Goal: Book appointment/travel/reservation

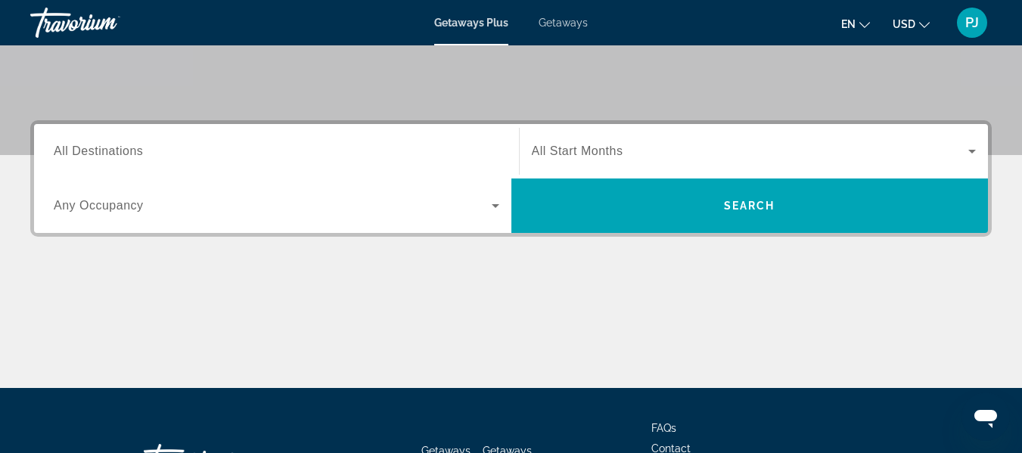
scroll to position [419, 0]
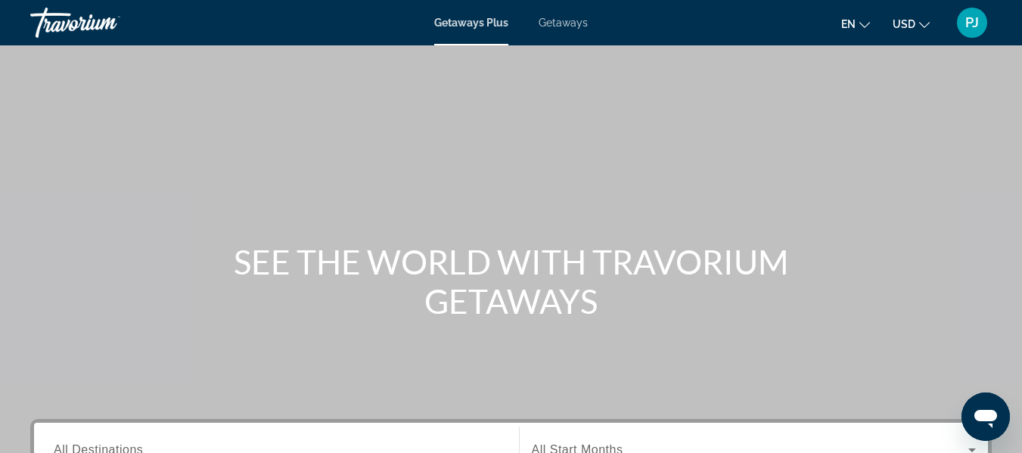
click at [577, 23] on span "Getaways" at bounding box center [563, 23] width 49 height 12
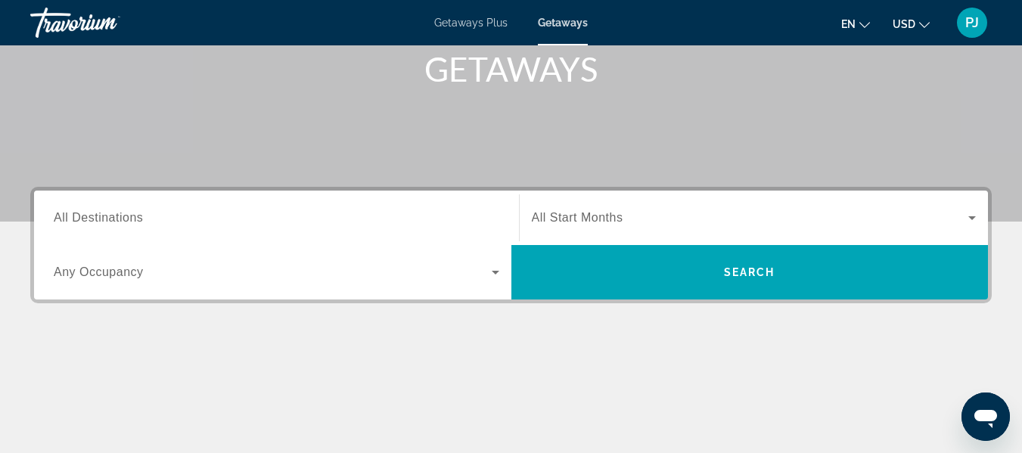
scroll to position [242, 0]
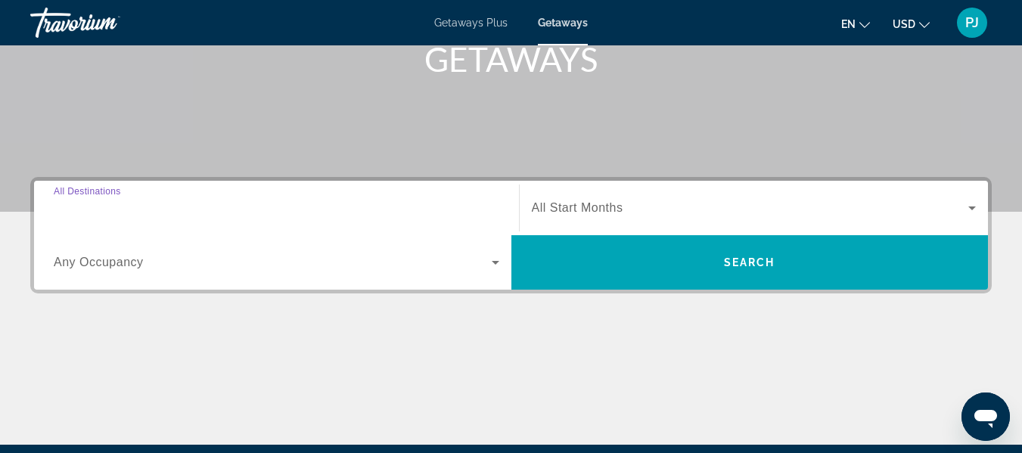
click at [75, 215] on input "Destination All Destinations" at bounding box center [277, 209] width 446 height 18
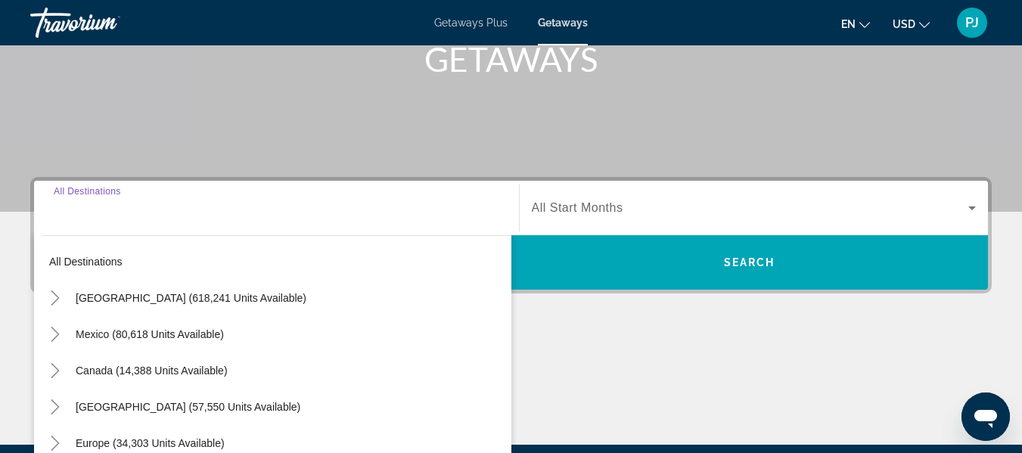
scroll to position [370, 0]
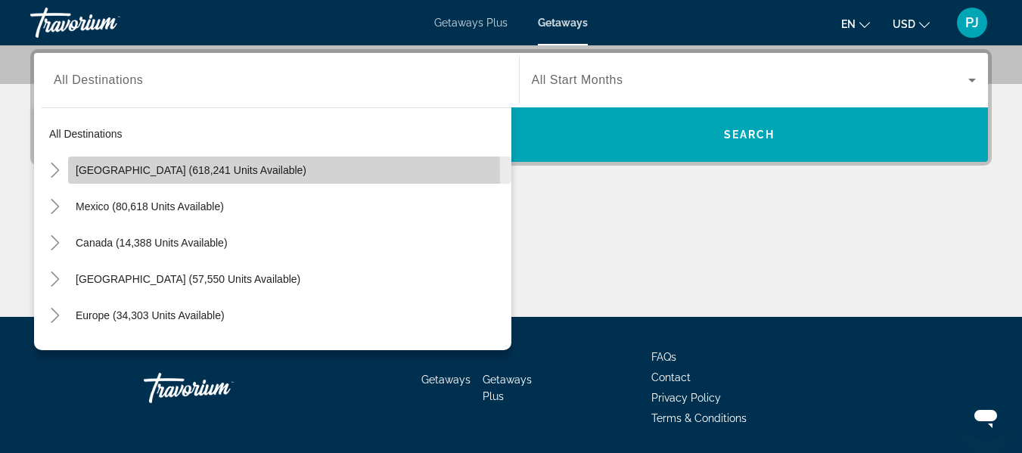
click at [82, 177] on span "Search widget" at bounding box center [289, 170] width 443 height 36
type input "**********"
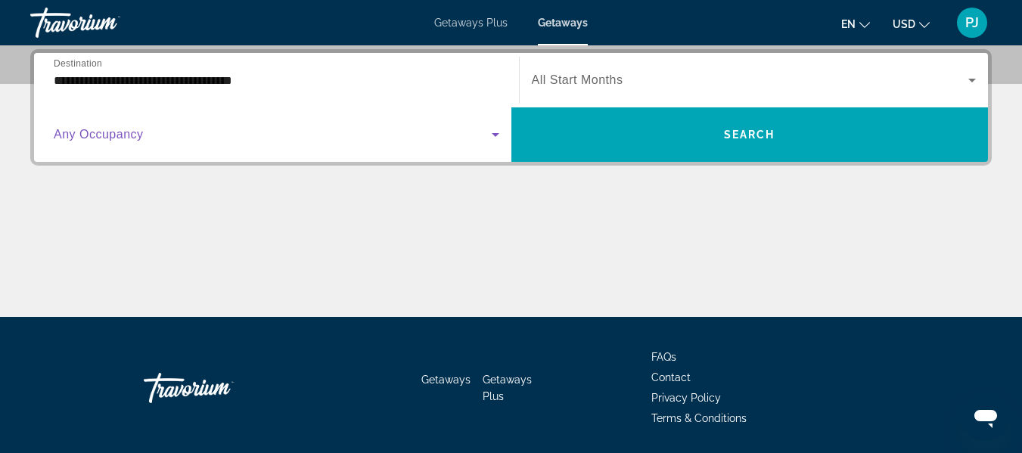
click at [498, 135] on icon "Search widget" at bounding box center [495, 135] width 18 height 18
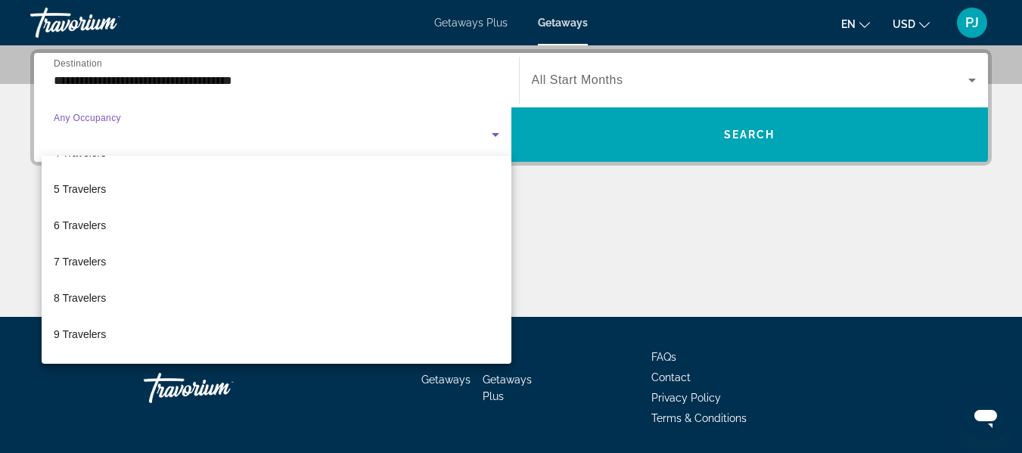
scroll to position [167, 0]
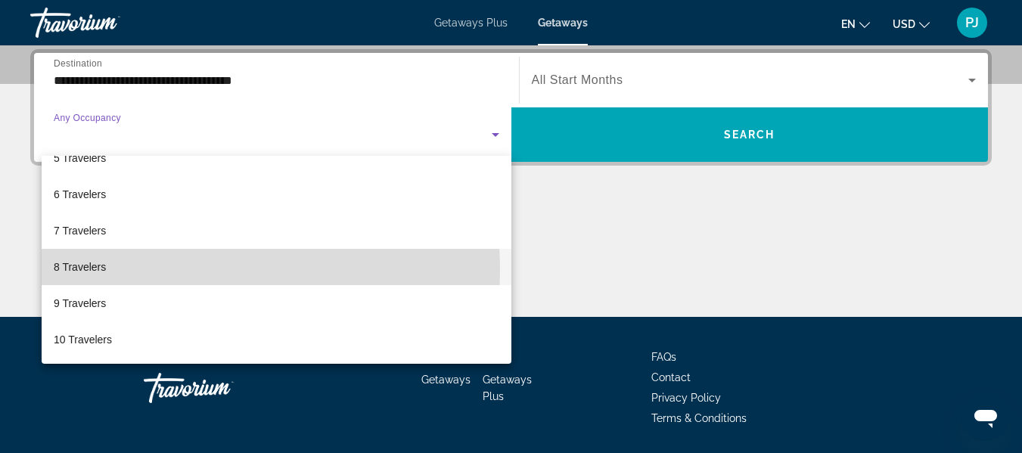
click at [94, 272] on span "8 Travelers" at bounding box center [80, 267] width 52 height 18
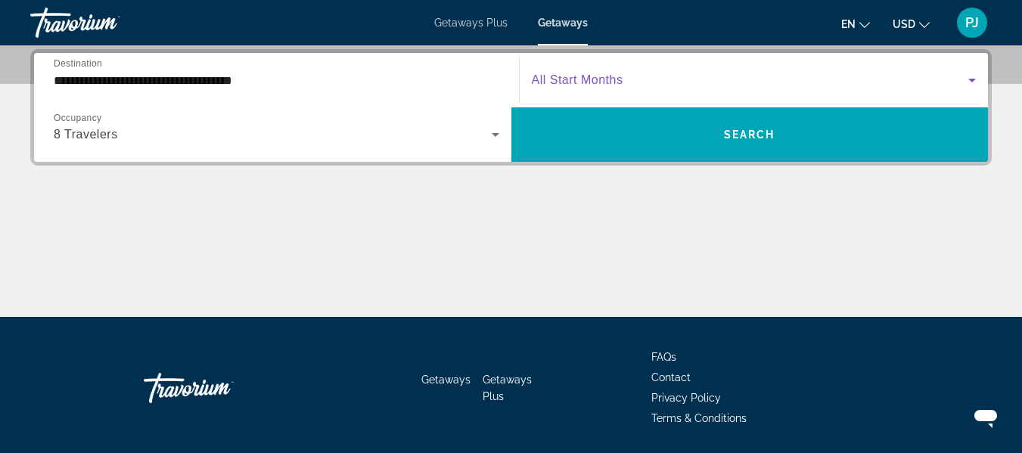
click at [976, 80] on icon "Search widget" at bounding box center [972, 80] width 18 height 18
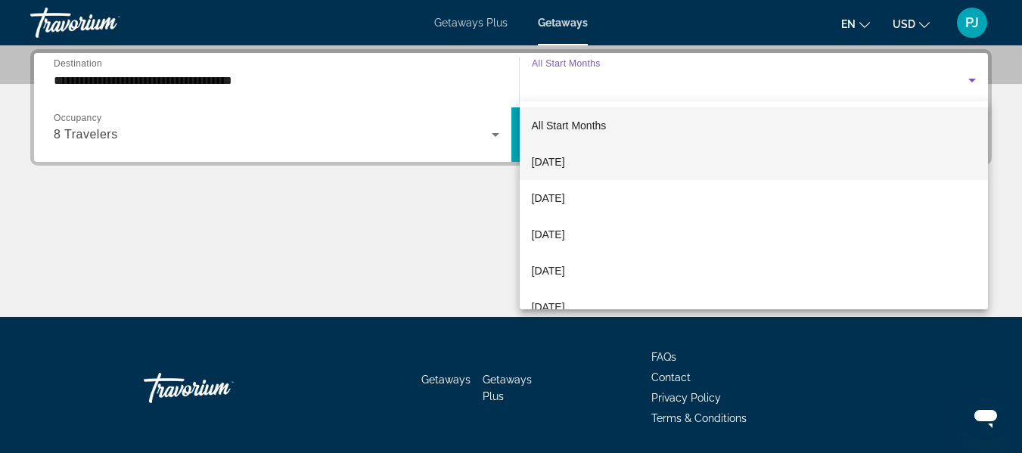
scroll to position [312, 0]
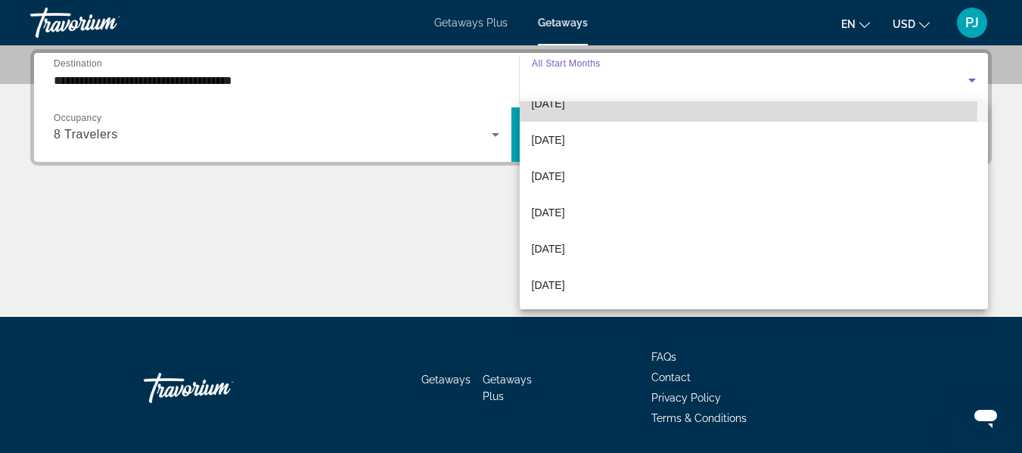
click at [565, 103] on span "April 2026" at bounding box center [548, 104] width 33 height 18
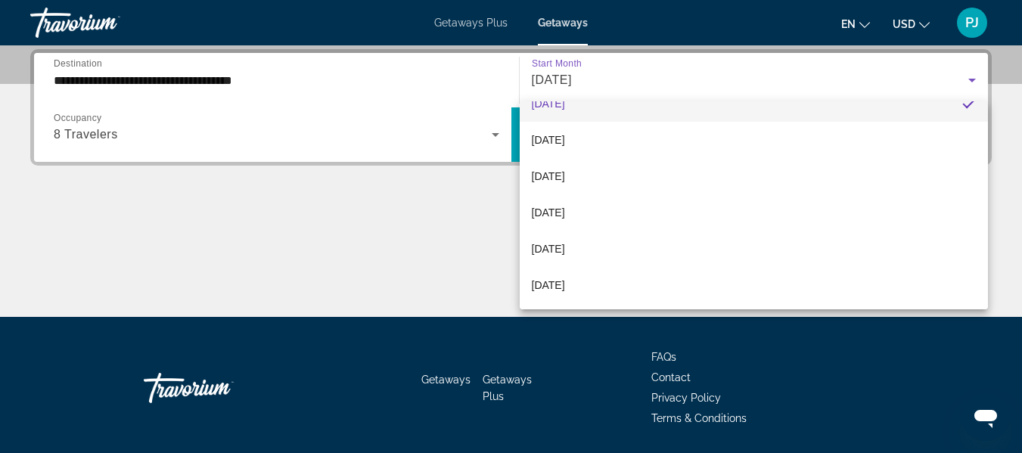
scroll to position [297, 0]
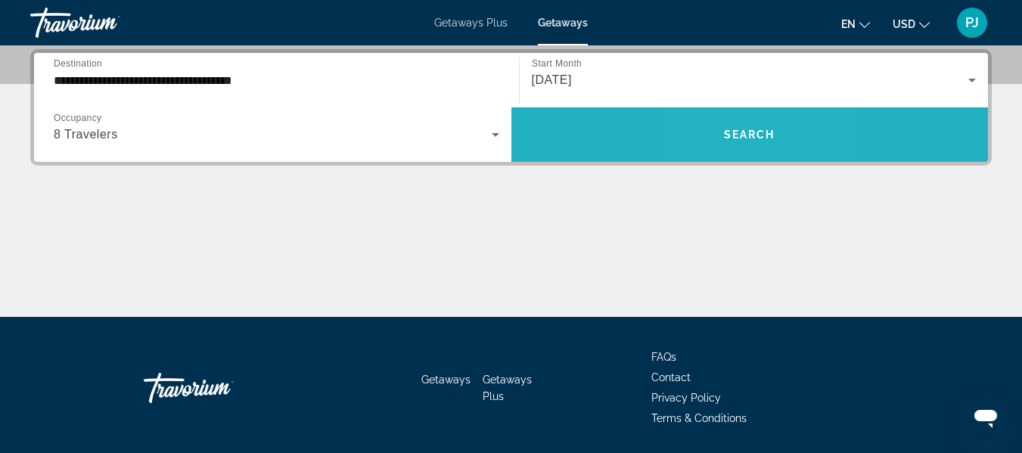
click at [731, 144] on span "Search widget" at bounding box center [749, 135] width 477 height 36
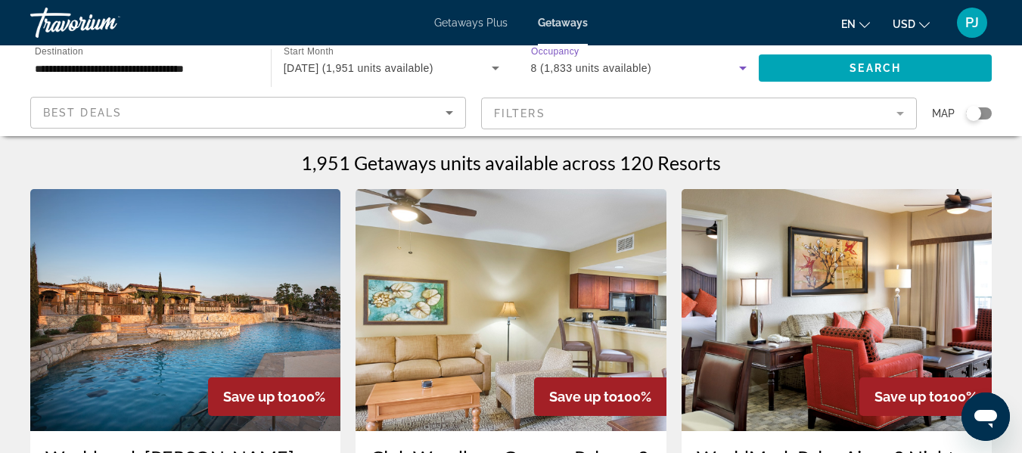
click at [743, 69] on icon "Search widget" at bounding box center [743, 69] width 8 height 4
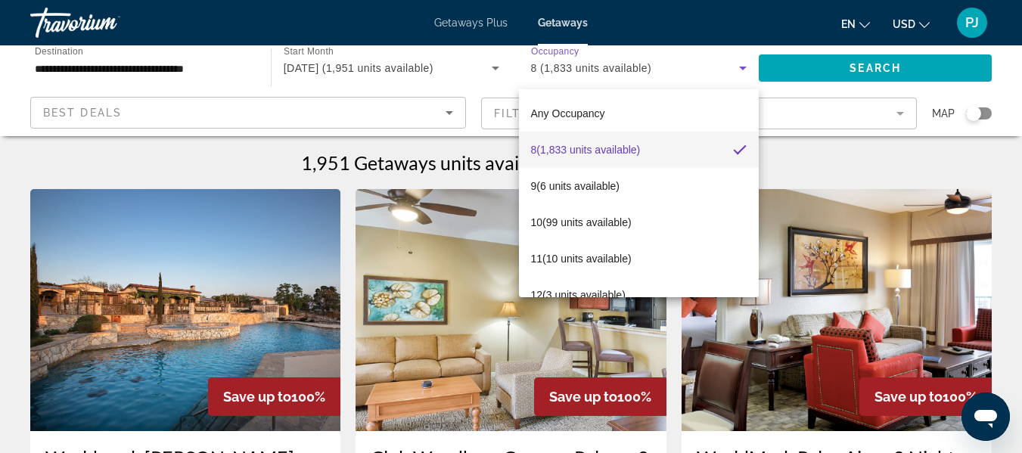
click at [447, 109] on div at bounding box center [511, 226] width 1022 height 453
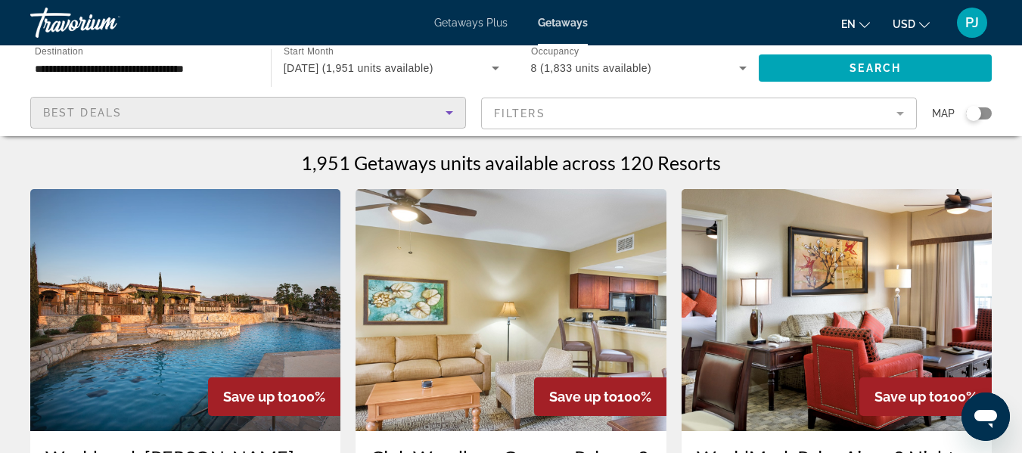
click at [450, 116] on icon "Sort by" at bounding box center [449, 113] width 18 height 18
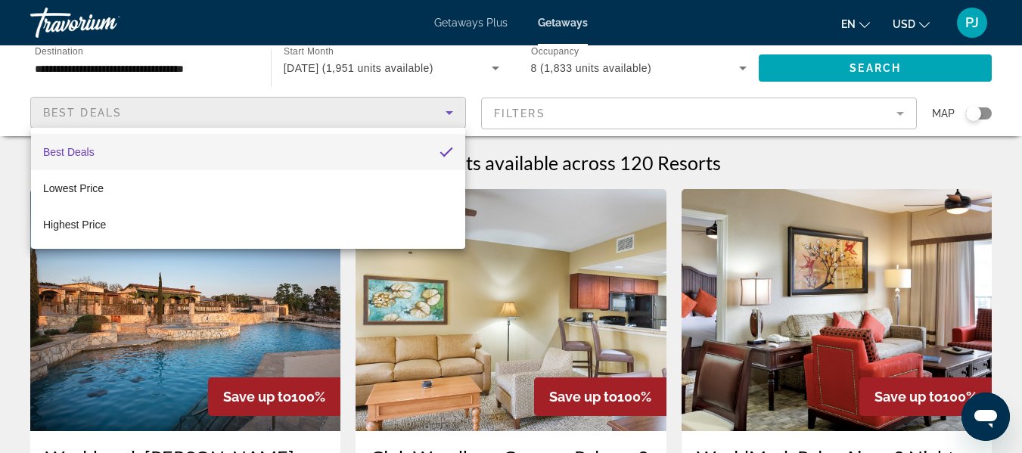
click at [450, 116] on div at bounding box center [511, 226] width 1022 height 453
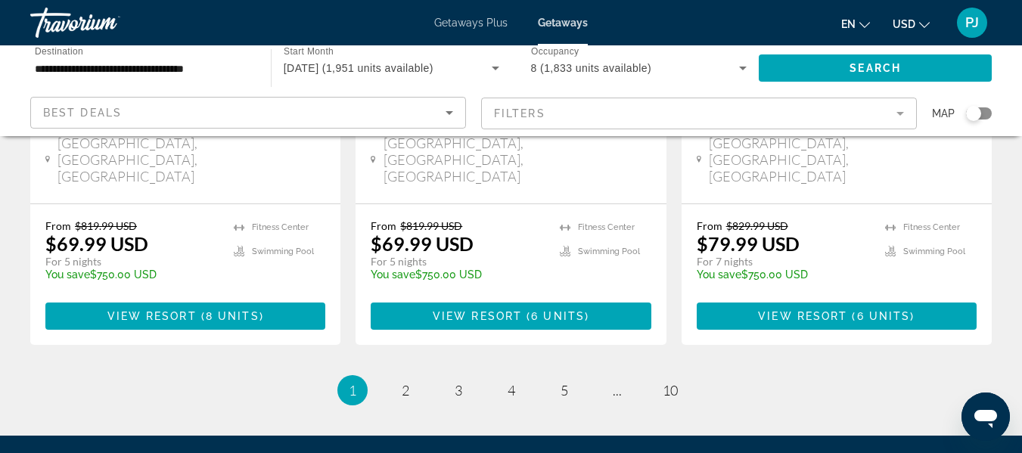
scroll to position [2108, 0]
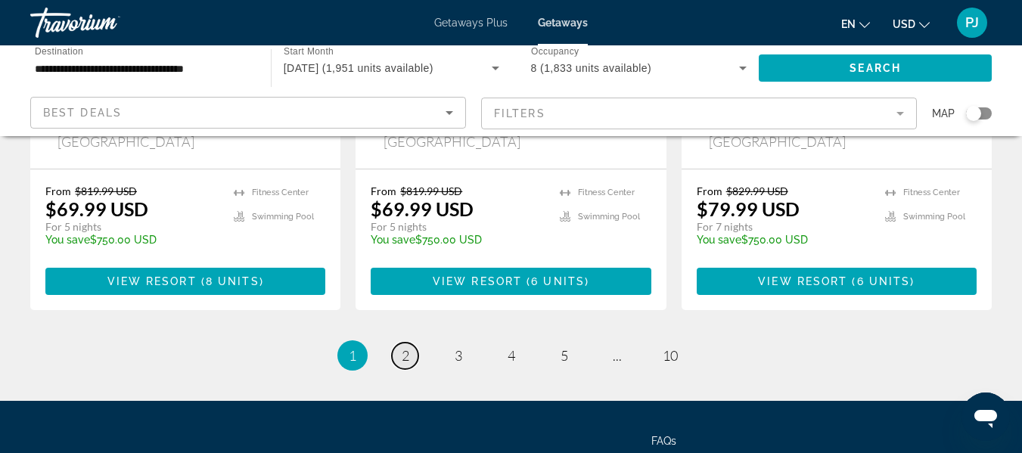
click at [399, 343] on link "page 2" at bounding box center [405, 356] width 26 height 26
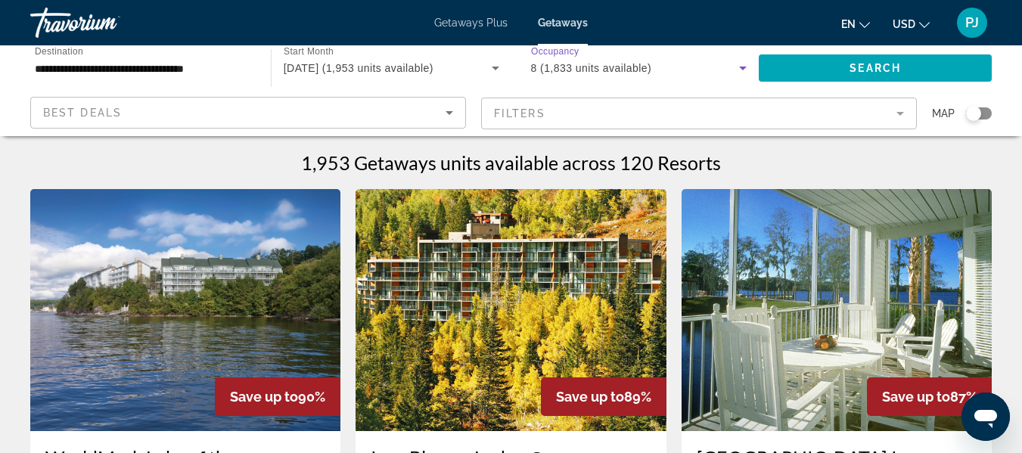
click at [743, 67] on icon "Search widget" at bounding box center [743, 69] width 8 height 4
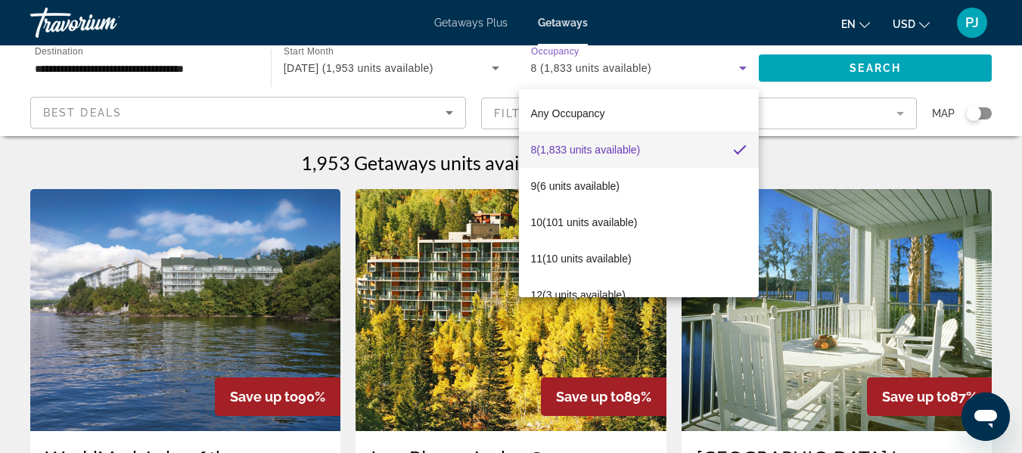
click at [742, 67] on div at bounding box center [511, 226] width 1022 height 453
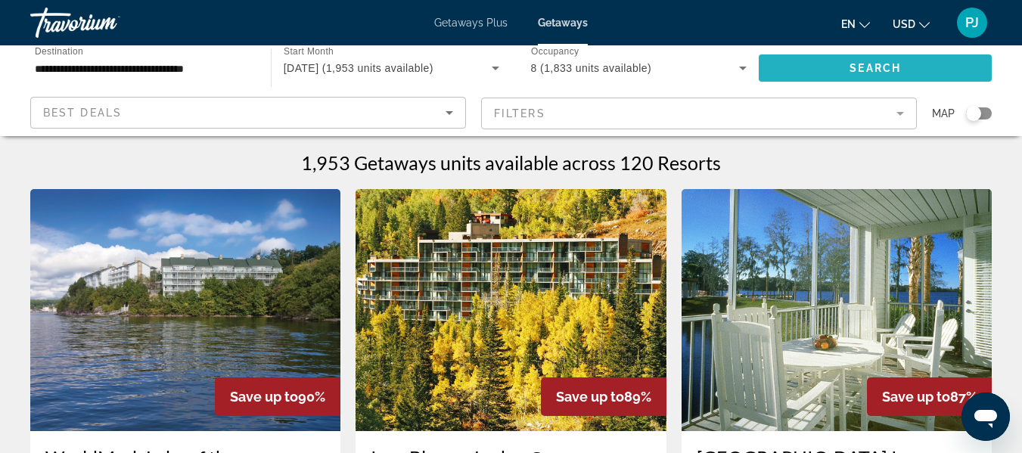
click at [873, 62] on span "Search" at bounding box center [875, 68] width 51 height 12
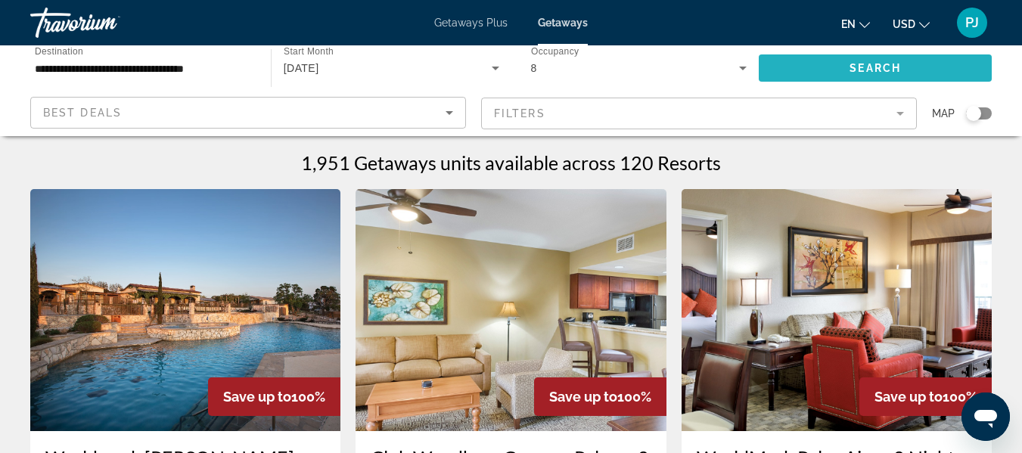
click at [877, 64] on span "Search" at bounding box center [875, 68] width 51 height 12
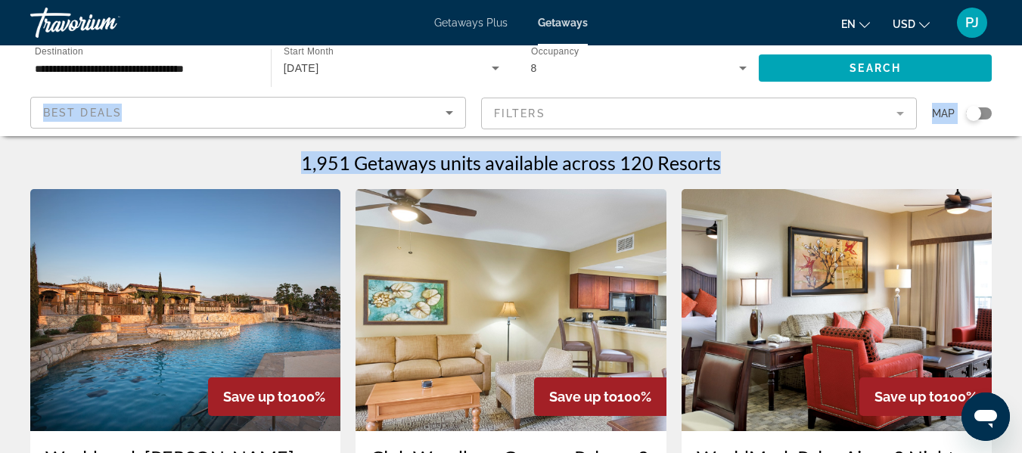
drag, startPoint x: 1021, startPoint y: 71, endPoint x: 1027, endPoint y: 114, distance: 43.4
click at [1022, 117] on html "**********" at bounding box center [511, 226] width 1022 height 453
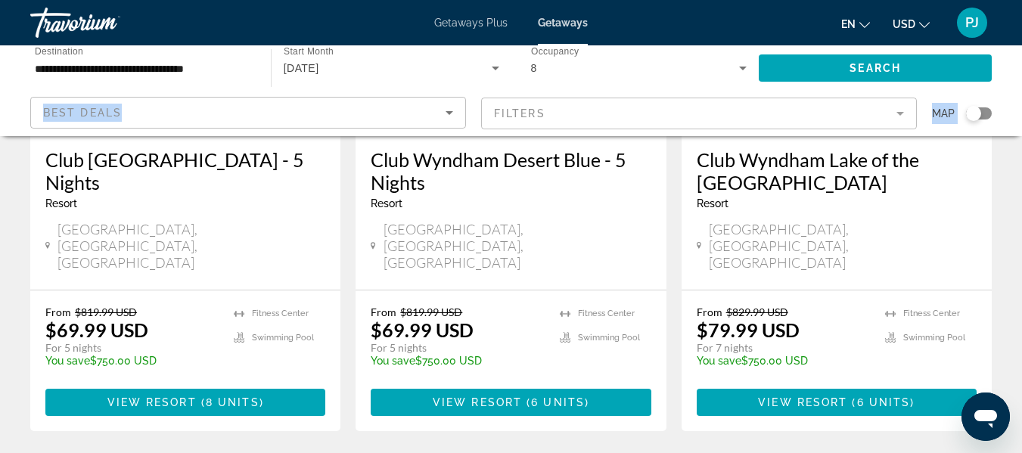
scroll to position [1956, 0]
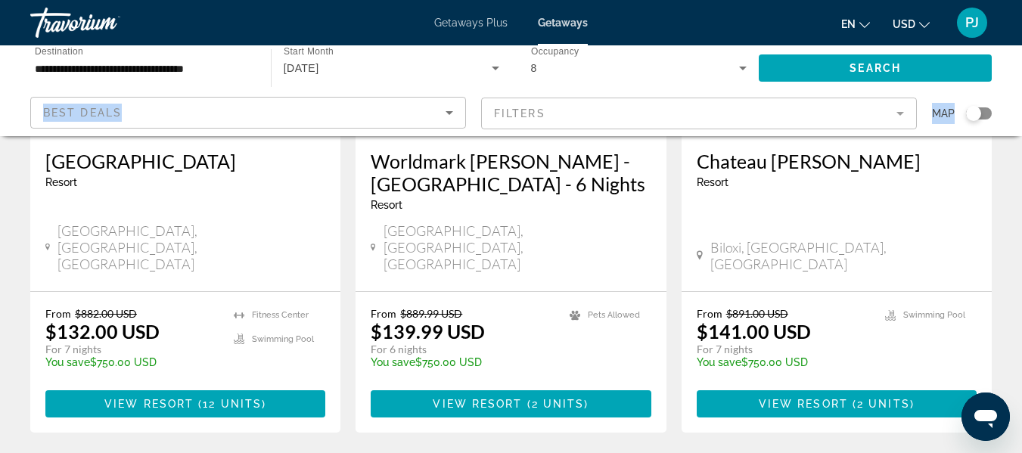
scroll to position [2035, 0]
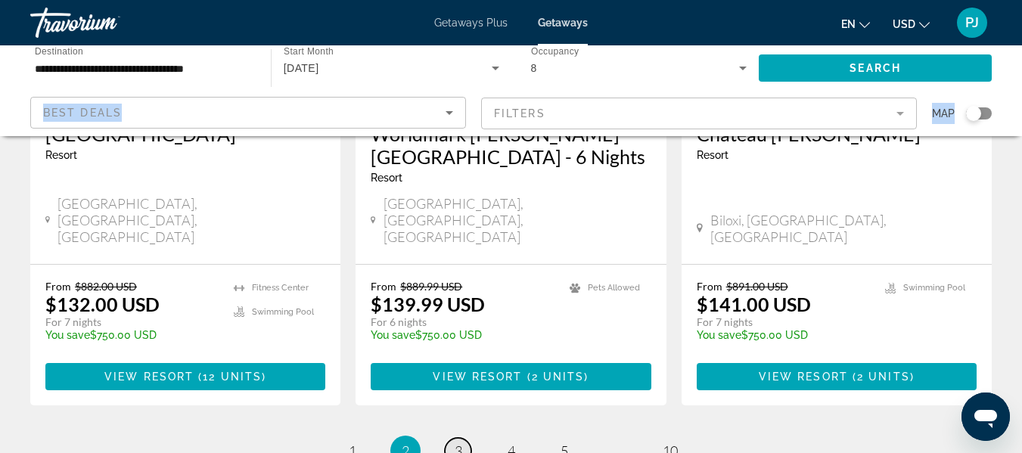
click at [457, 443] on span "3" at bounding box center [459, 451] width 8 height 17
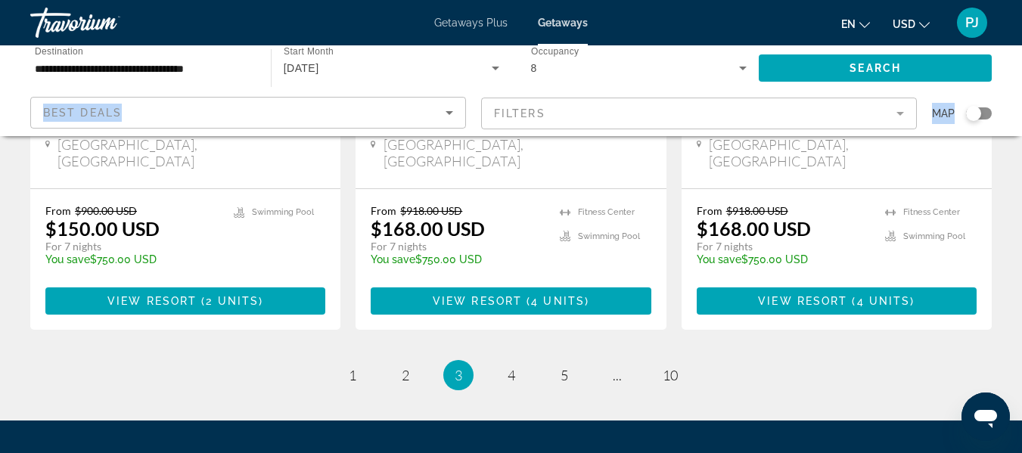
scroll to position [2103, 0]
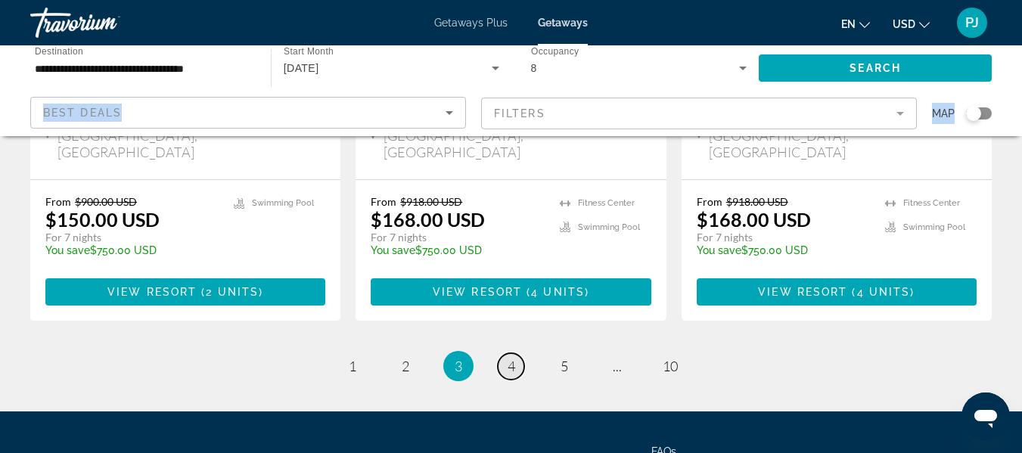
click at [513, 358] on span "4" at bounding box center [512, 366] width 8 height 17
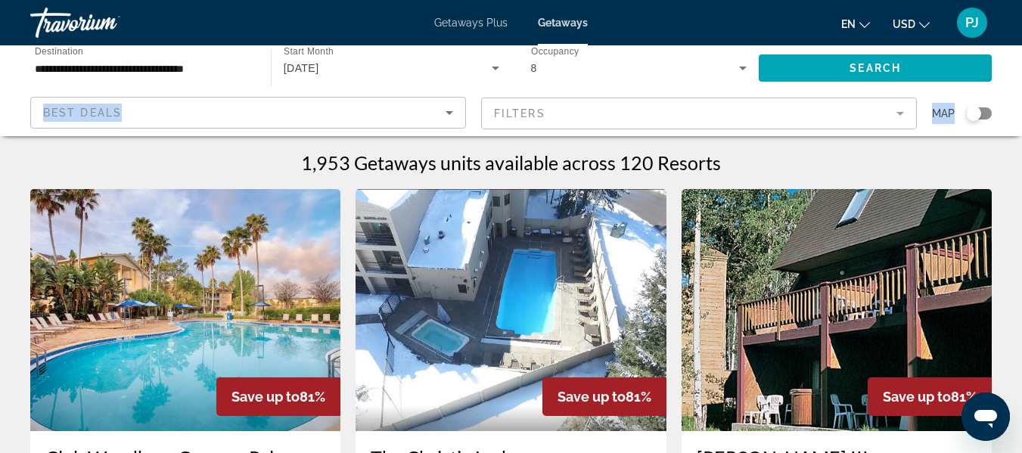
scroll to position [2062, 0]
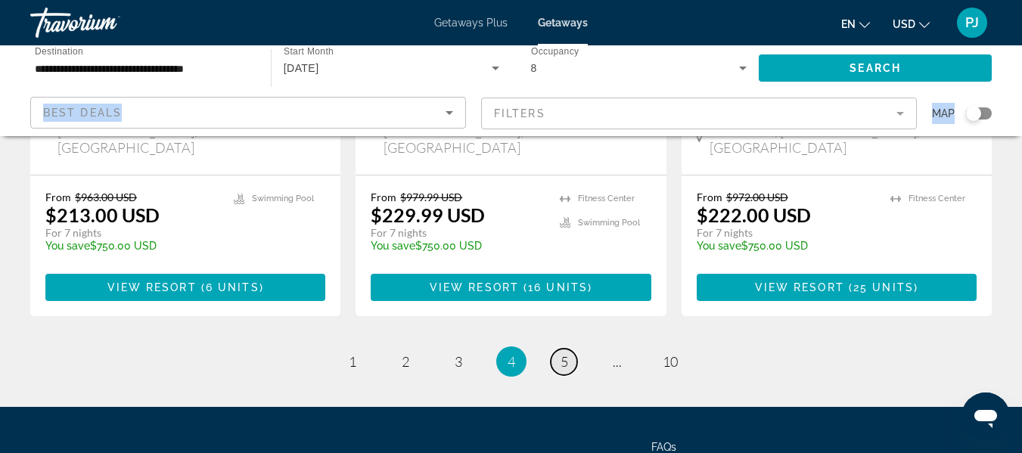
click at [561, 353] on span "5" at bounding box center [565, 361] width 8 height 17
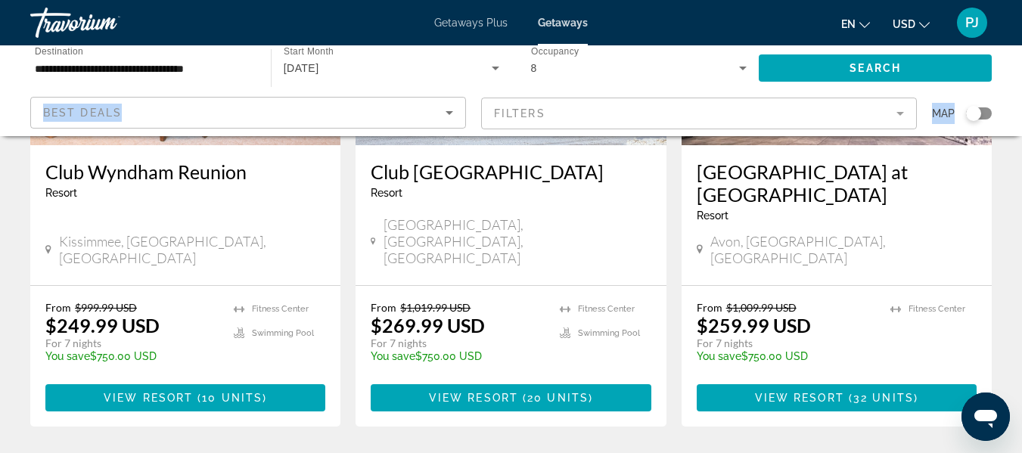
scroll to position [1939, 0]
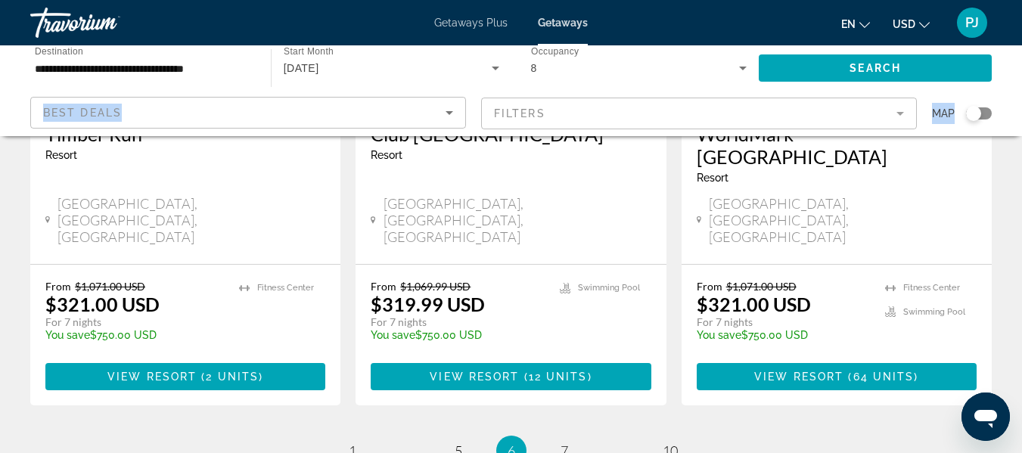
scroll to position [2017, 0]
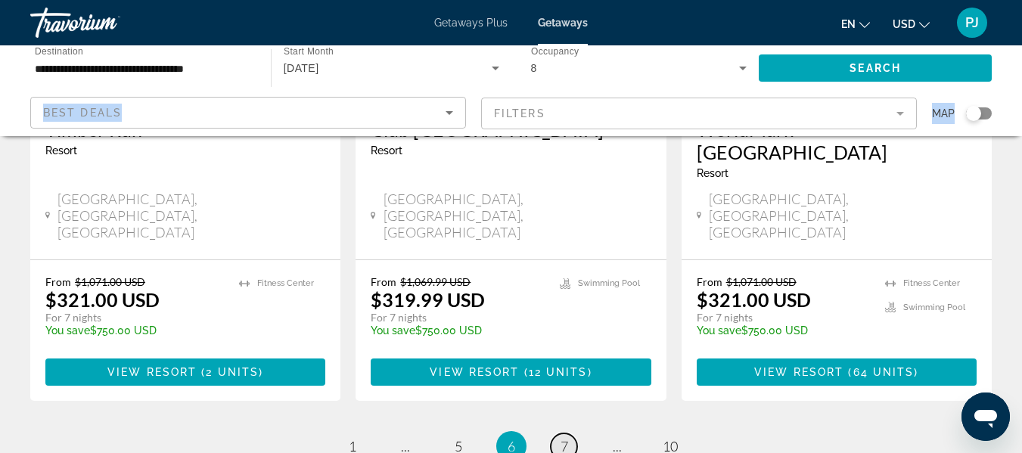
click at [562, 438] on span "7" at bounding box center [565, 446] width 8 height 17
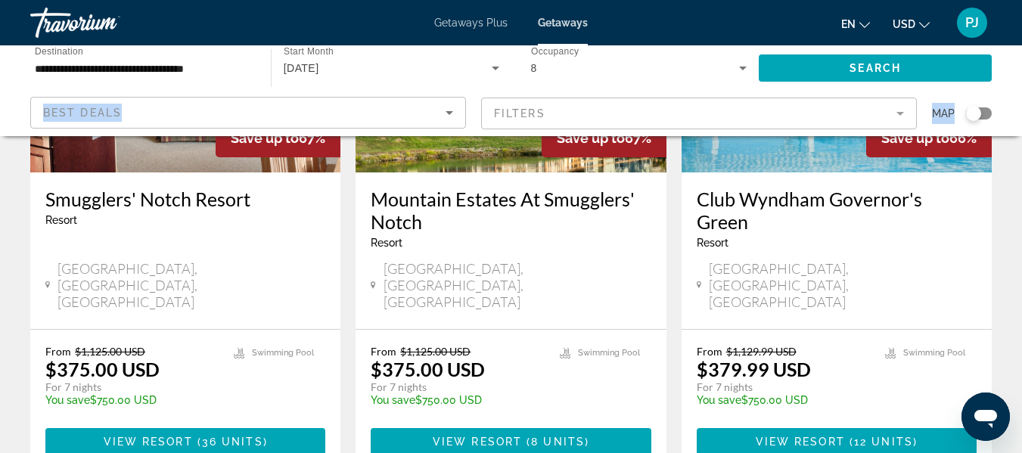
scroll to position [2017, 0]
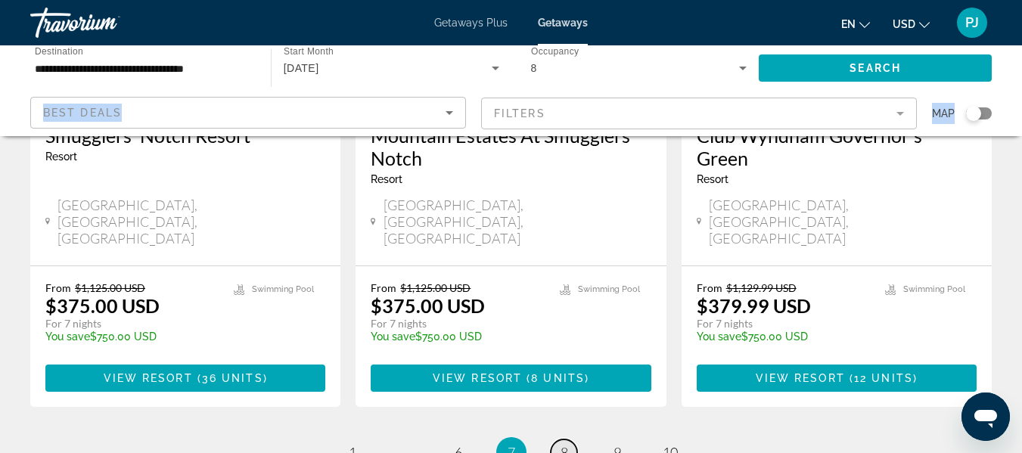
click at [567, 444] on span "8" at bounding box center [565, 452] width 8 height 17
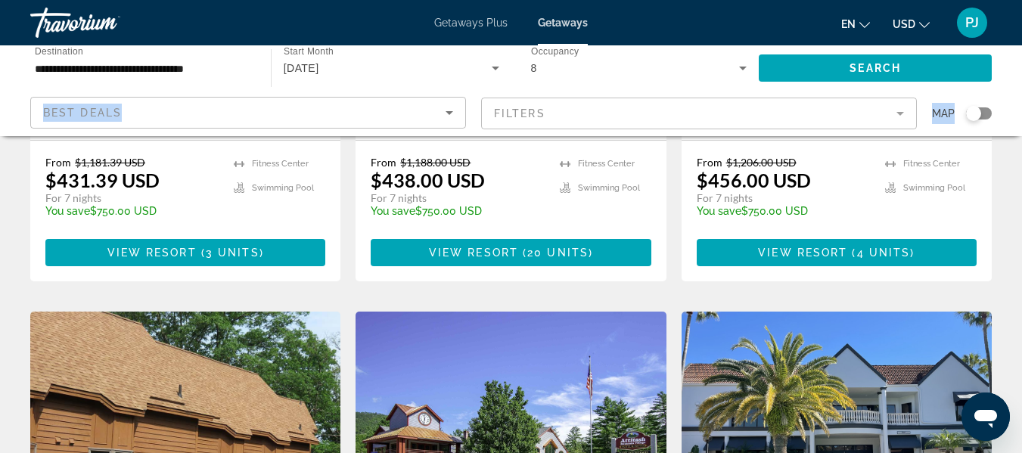
scroll to position [2091, 0]
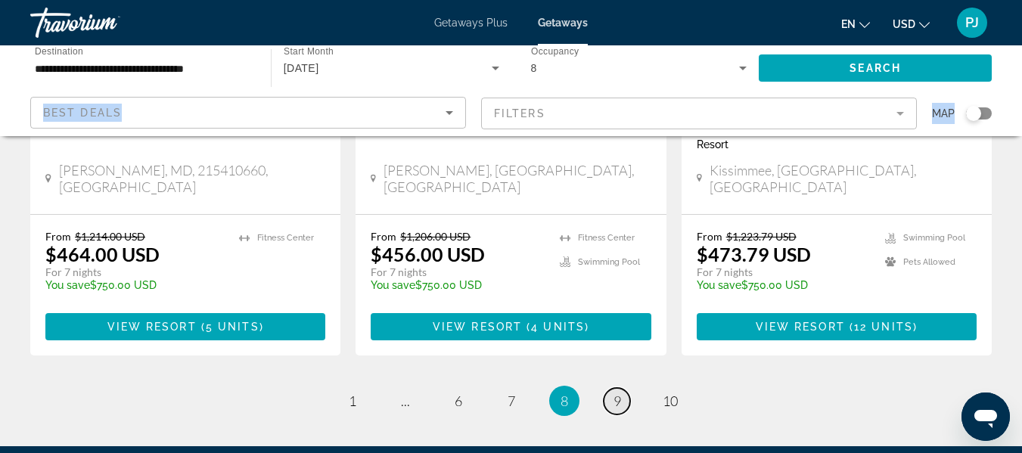
click at [624, 388] on link "page 9" at bounding box center [617, 401] width 26 height 26
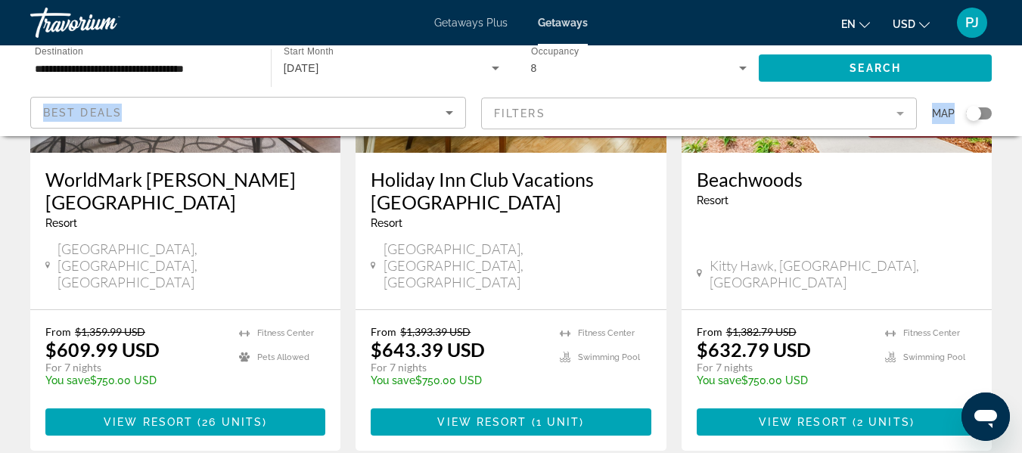
scroll to position [1976, 0]
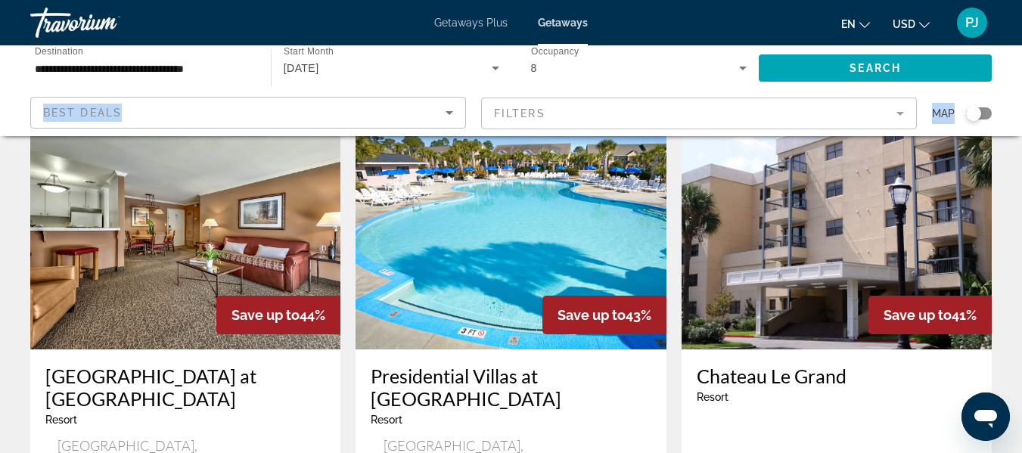
scroll to position [2011, 0]
